Goal: Navigation & Orientation: Find specific page/section

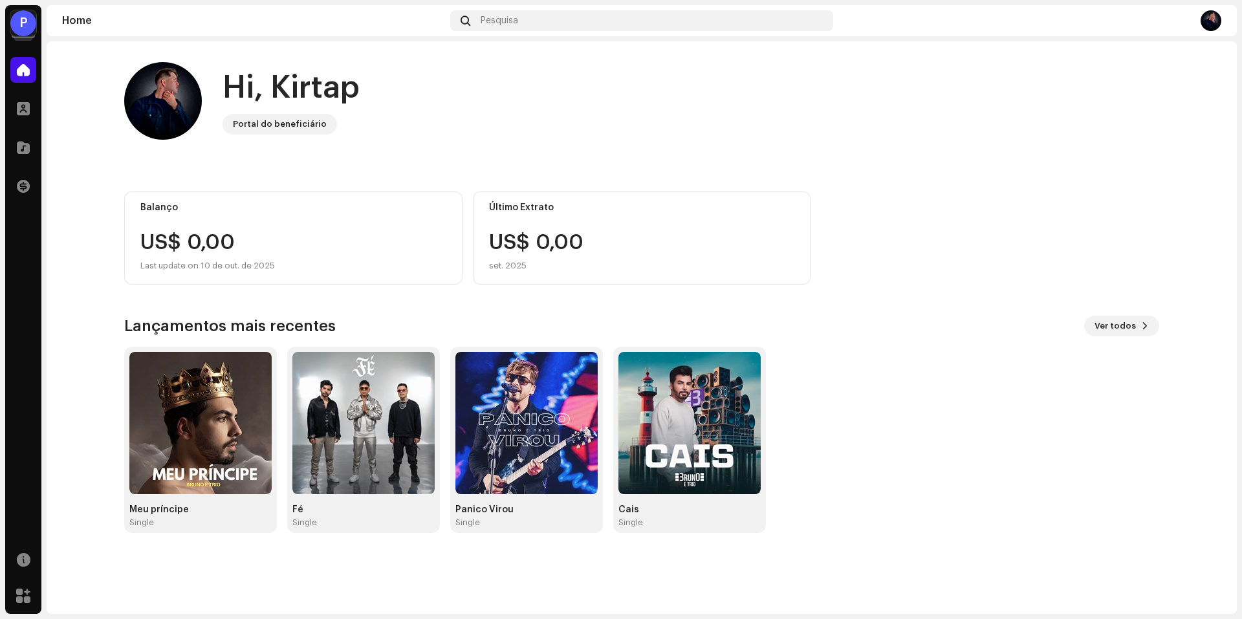
click at [25, 27] on div "P" at bounding box center [23, 23] width 26 height 26
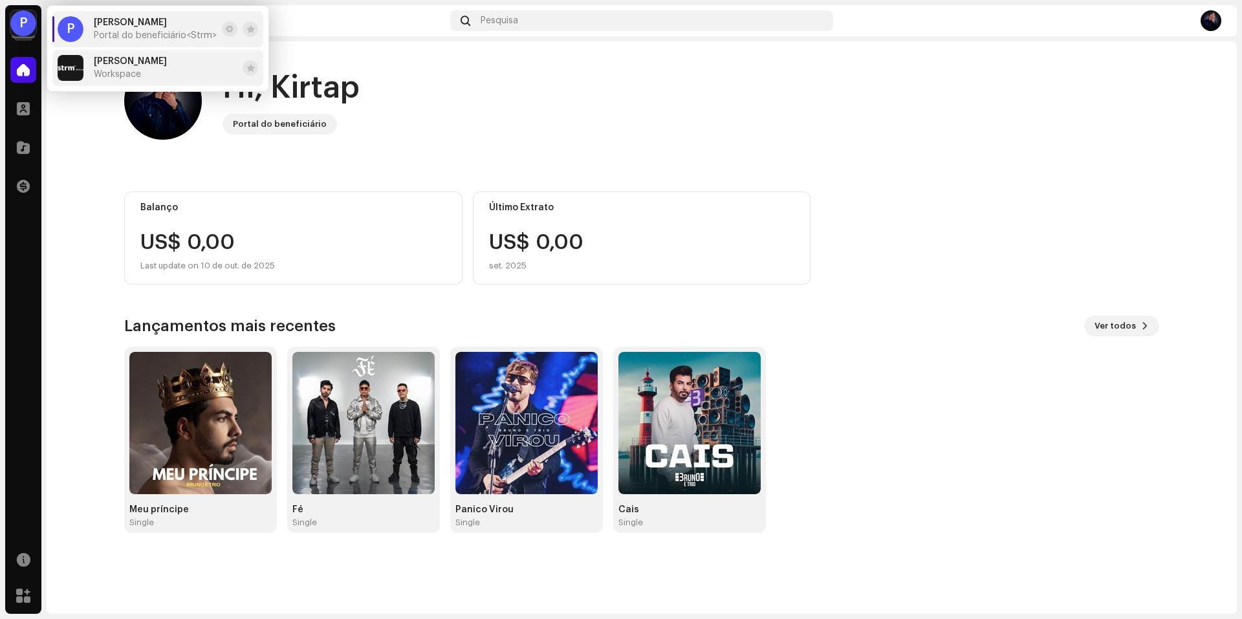
click at [117, 67] on div "Bruno Workspace" at bounding box center [130, 67] width 73 height 23
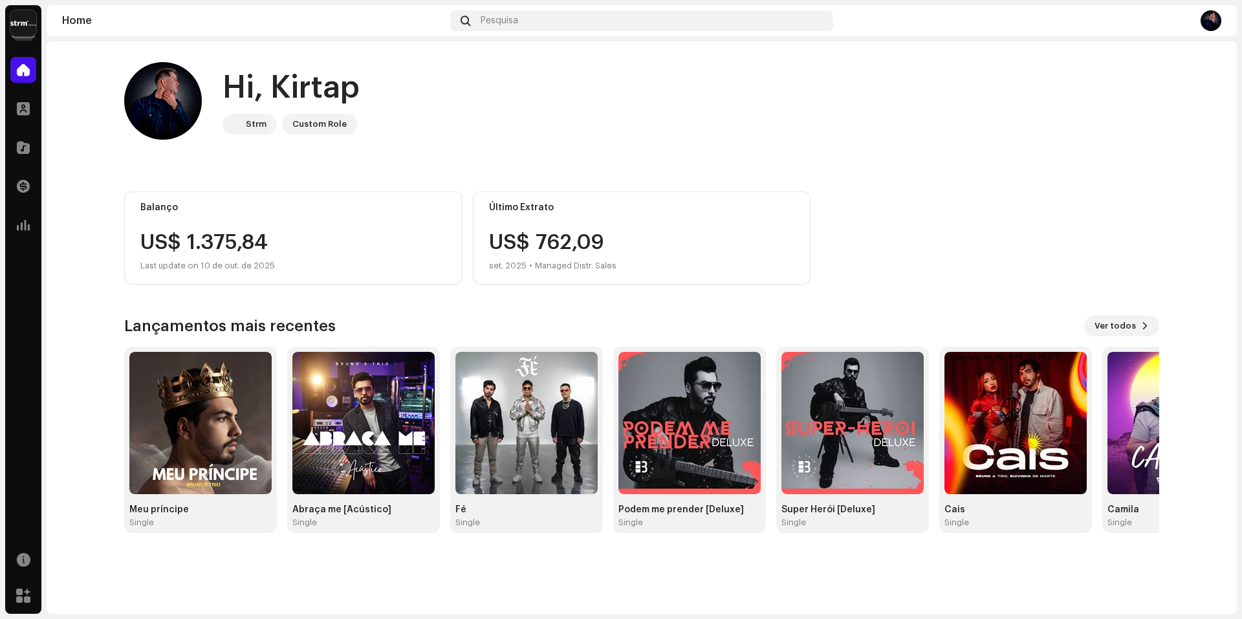
click at [32, 26] on img at bounding box center [23, 23] width 26 height 26
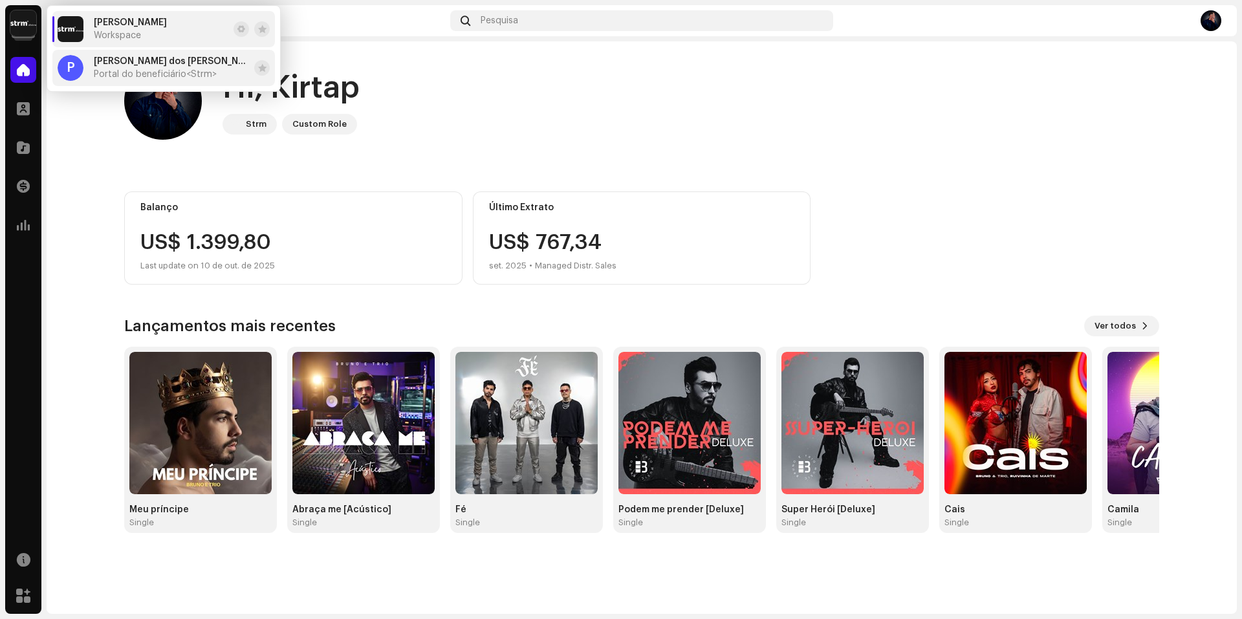
click at [107, 71] on span "Portal do beneficiário <Strm>" at bounding box center [155, 74] width 123 height 10
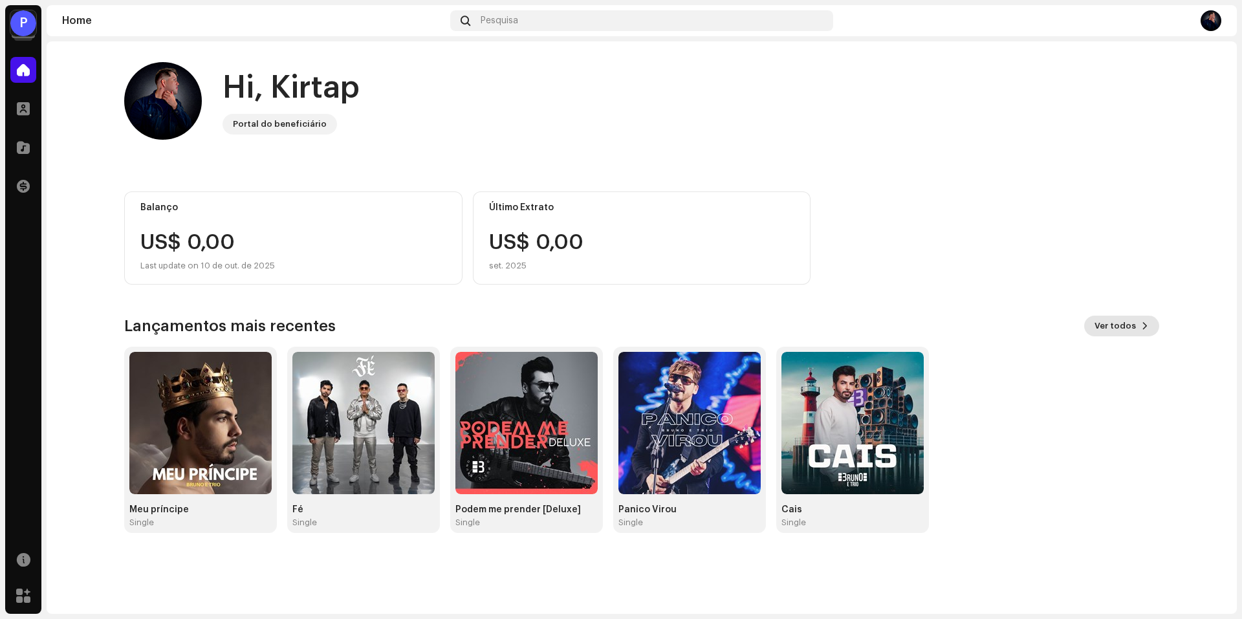
click at [1116, 322] on span "Ver todos" at bounding box center [1115, 326] width 41 height 26
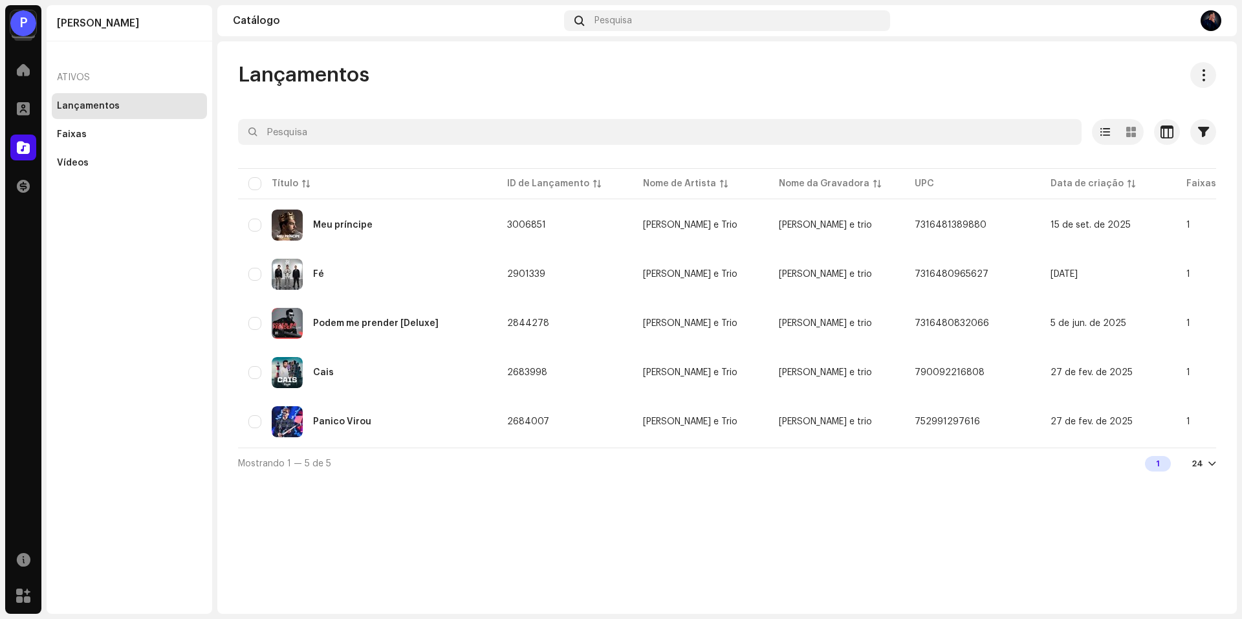
click at [27, 25] on div "P" at bounding box center [23, 23] width 26 height 26
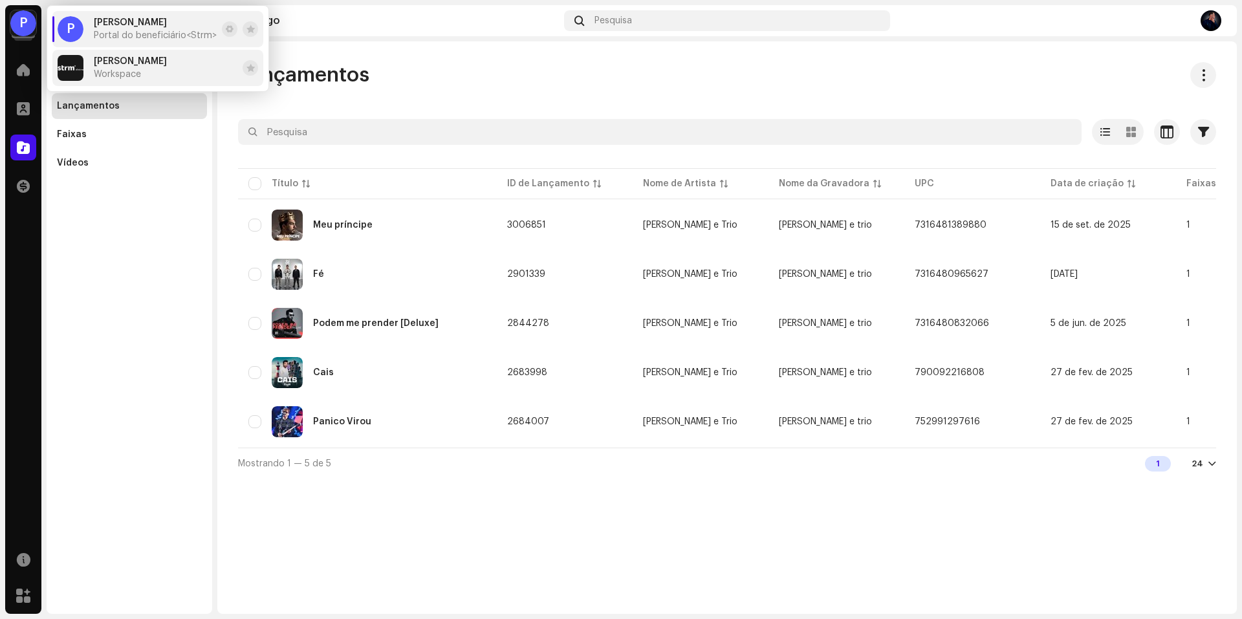
click at [135, 66] on div "Bruno Workspace" at bounding box center [130, 67] width 73 height 23
